Goal: Task Accomplishment & Management: Complete application form

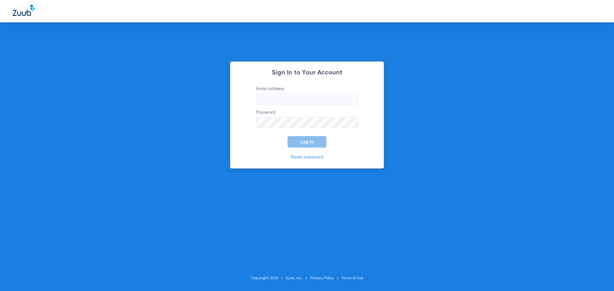
click at [285, 100] on input "Email address" at bounding box center [307, 99] width 102 height 11
click at [277, 95] on input "Email address Required" at bounding box center [307, 99] width 102 height 11
click at [305, 100] on input "andreahernandez92" at bounding box center [307, 99] width 102 height 11
type input "[EMAIL_ADDRESS][DOMAIN_NAME]"
click at [288, 136] on button "Log In" at bounding box center [307, 142] width 39 height 12
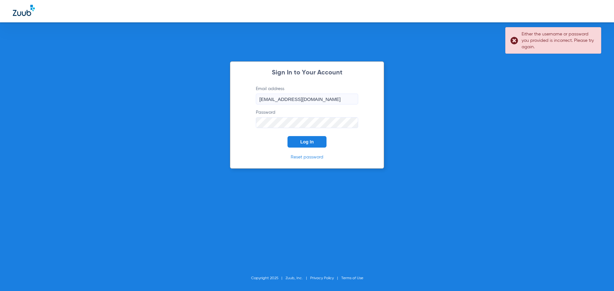
click at [216, 126] on div "Sign In to Your Account Email address [EMAIL_ADDRESS][DOMAIN_NAME] Password Log…" at bounding box center [307, 145] width 614 height 291
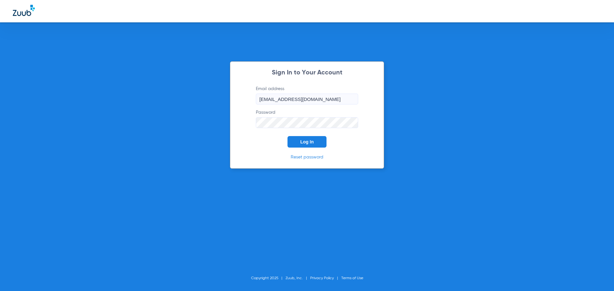
click at [288, 136] on button "Log In" at bounding box center [307, 142] width 39 height 12
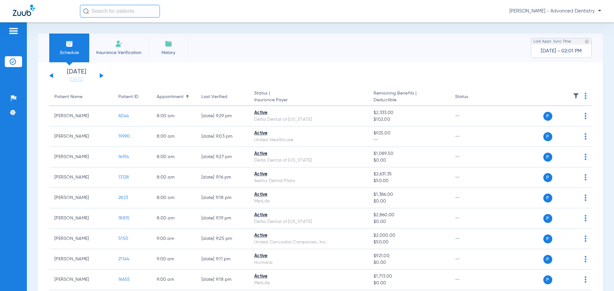
click at [115, 43] on img at bounding box center [119, 44] width 8 height 8
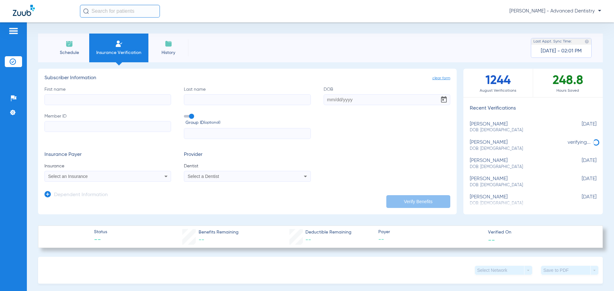
click at [72, 101] on input "First name" at bounding box center [107, 99] width 127 height 11
type input "[PERSON_NAME]"
type input "[DATE]"
click at [58, 41] on li "Schedule" at bounding box center [69, 48] width 40 height 29
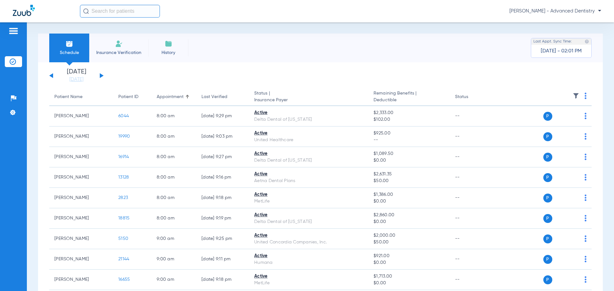
click at [98, 74] on div "[DATE] [DATE] [DATE] [DATE] [DATE] [DATE] [DATE] [DATE] [DATE] [DATE] [DATE] [D…" at bounding box center [76, 76] width 54 height 14
click at [101, 75] on button at bounding box center [102, 75] width 4 height 5
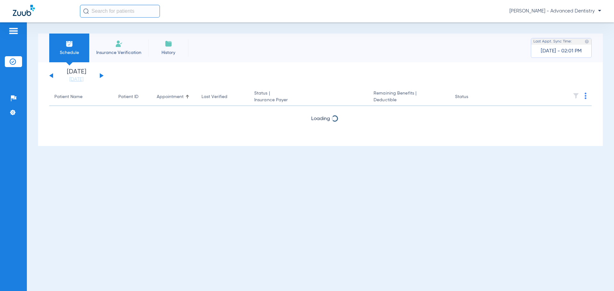
click at [101, 75] on button at bounding box center [102, 75] width 4 height 5
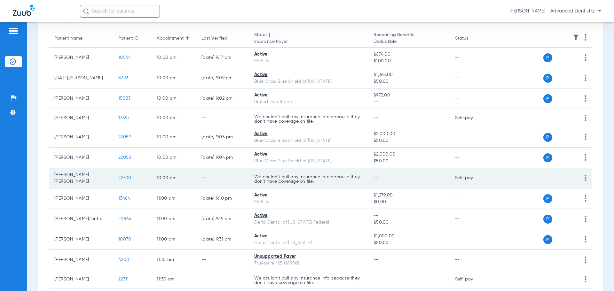
scroll to position [64, 0]
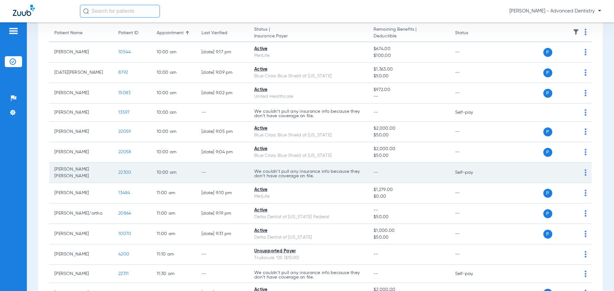
click at [122, 172] on span "22300" at bounding box center [124, 172] width 13 height 4
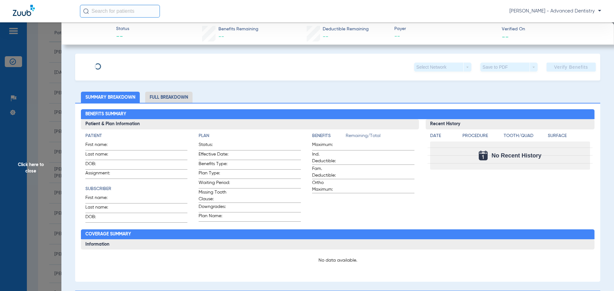
type input "[PERSON_NAME]"
type input "[DATE]"
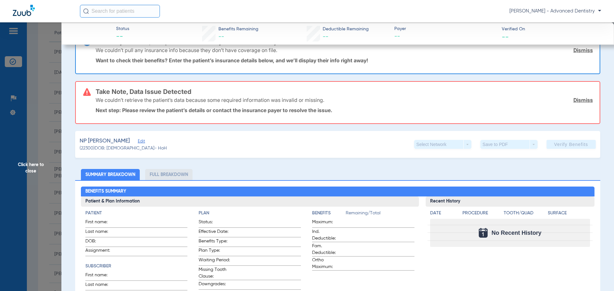
scroll to position [32, 0]
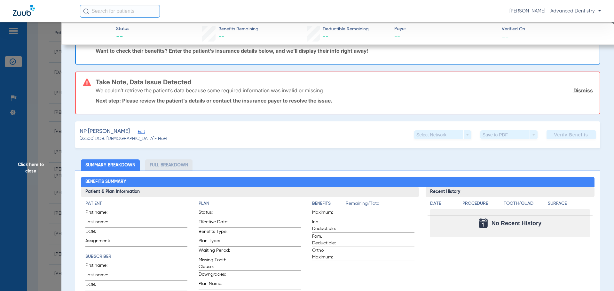
click at [138, 133] on span "Edit" at bounding box center [141, 133] width 6 height 6
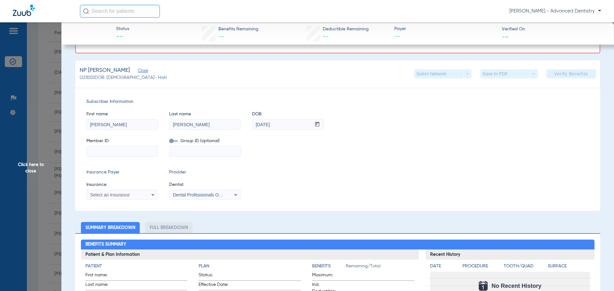
scroll to position [96, 0]
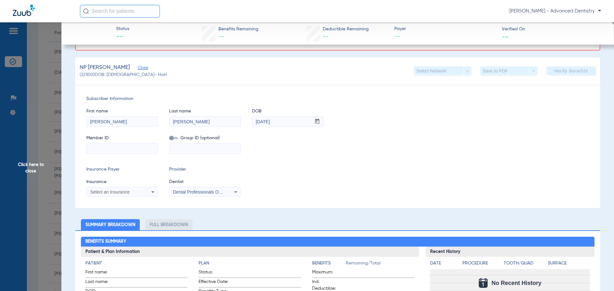
click at [103, 146] on input at bounding box center [122, 149] width 71 height 10
click at [31, 182] on span "Click here to close" at bounding box center [30, 167] width 61 height 291
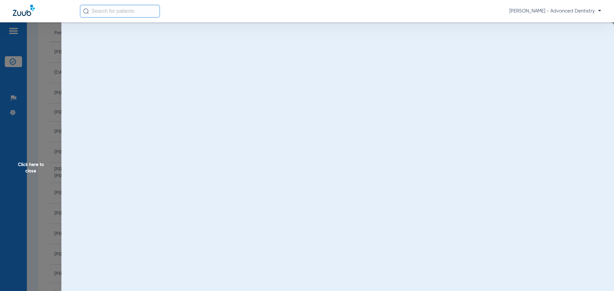
scroll to position [0, 0]
